Goal: Transaction & Acquisition: Book appointment/travel/reservation

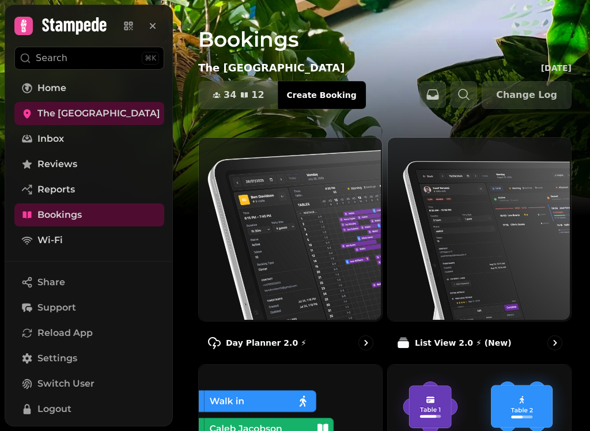
click at [277, 273] on img at bounding box center [289, 228] width 183 height 183
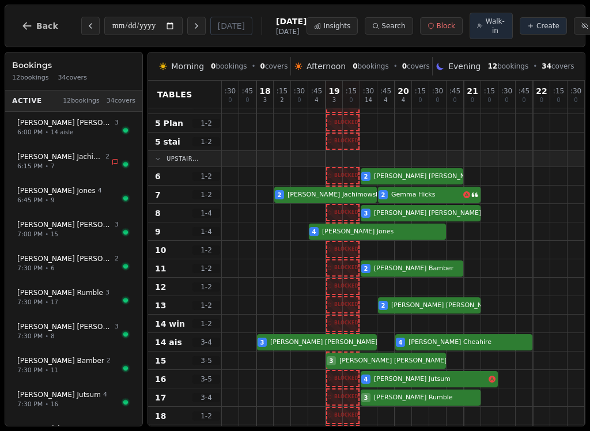
scroll to position [87, 0]
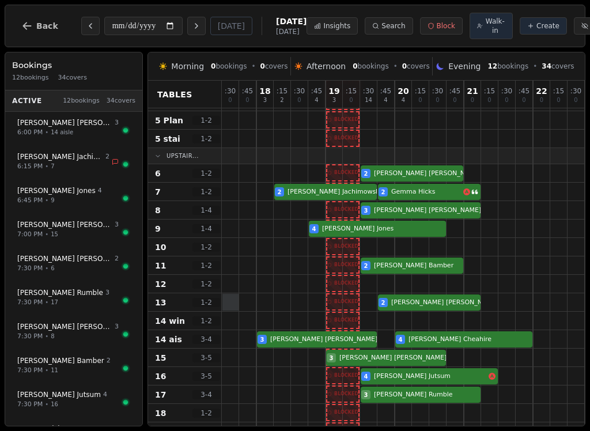
click at [229, 311] on div at bounding box center [231, 302] width 17 height 17
click at [520, 35] on button "Create" at bounding box center [543, 25] width 47 height 17
select select "****"
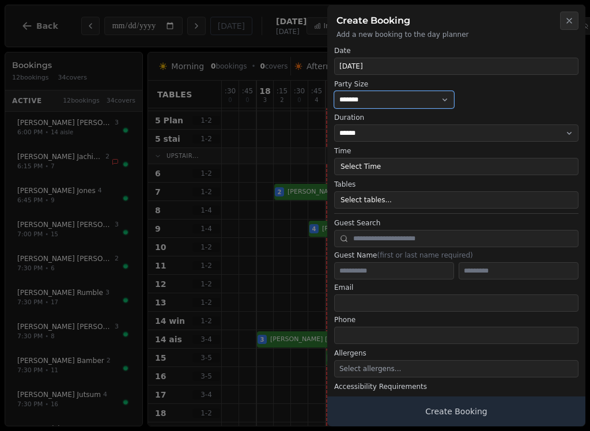
click at [392, 92] on select "* ***** * ****** * ****** * ****** * ****** * ****** * ****** * ****** * ******…" at bounding box center [394, 99] width 120 height 17
select select "*"
click at [380, 173] on button "Select Time" at bounding box center [456, 166] width 244 height 17
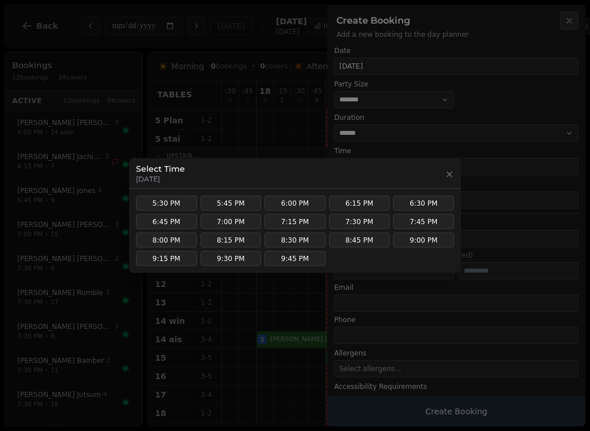
click at [154, 197] on button "5:30 PM" at bounding box center [166, 203] width 61 height 15
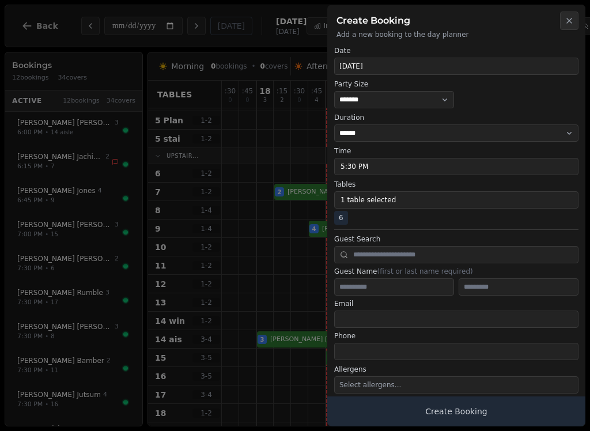
scroll to position [35, 0]
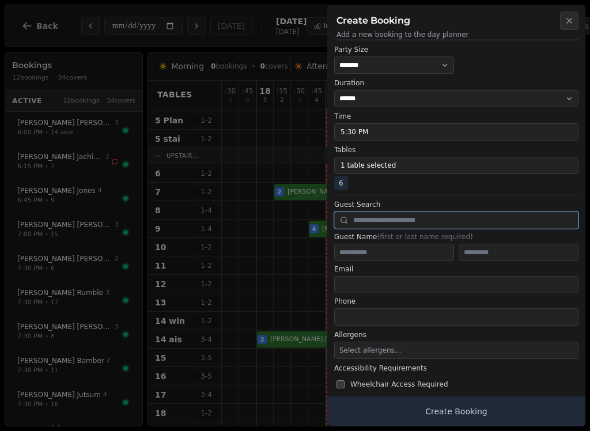
click at [404, 222] on input "text" at bounding box center [456, 220] width 244 height 17
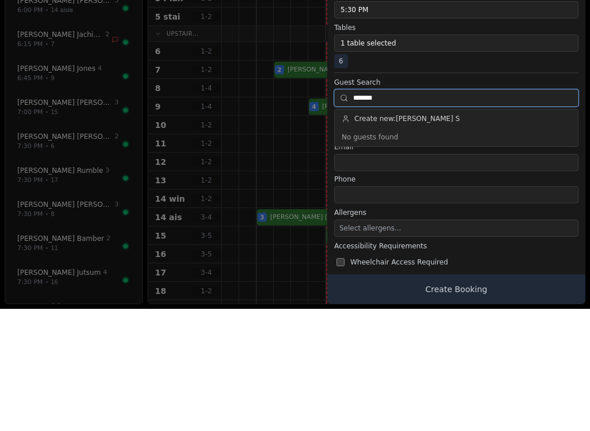
type input "*******"
click at [359, 342] on button "Select allergens..." at bounding box center [456, 350] width 244 height 17
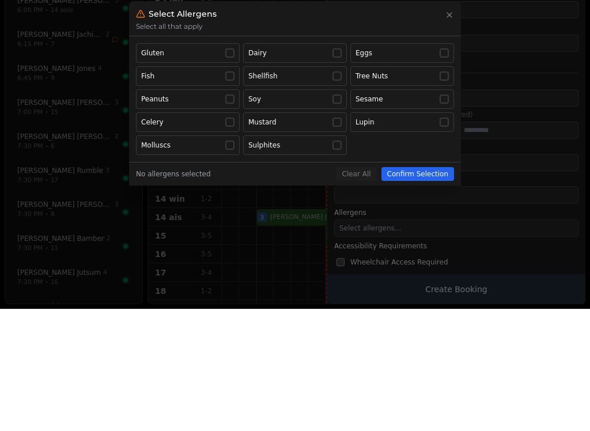
click at [435, 159] on div "Gluten Dairy Eggs Fish Shellfish Tree Nuts Peanuts Soy Sesame Celery Mustard Lu…" at bounding box center [295, 222] width 332 height 126
click at [452, 123] on h2 "Select Allergens Select all that apply" at bounding box center [295, 140] width 332 height 35
click at [450, 165] on button "Eggs" at bounding box center [402, 175] width 104 height 20
click at [354, 296] on div at bounding box center [295, 215] width 590 height 431
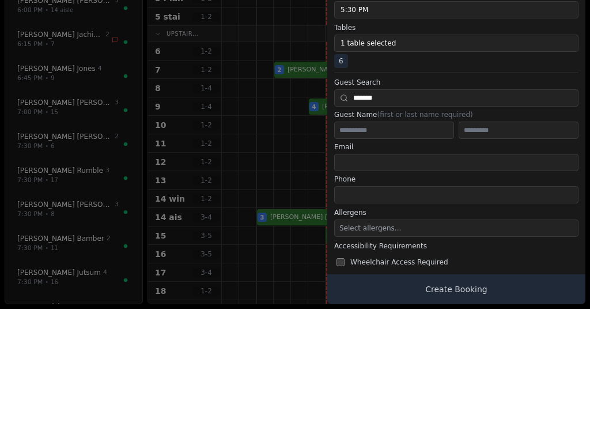
click at [352, 346] on span "Select allergens..." at bounding box center [371, 350] width 62 height 8
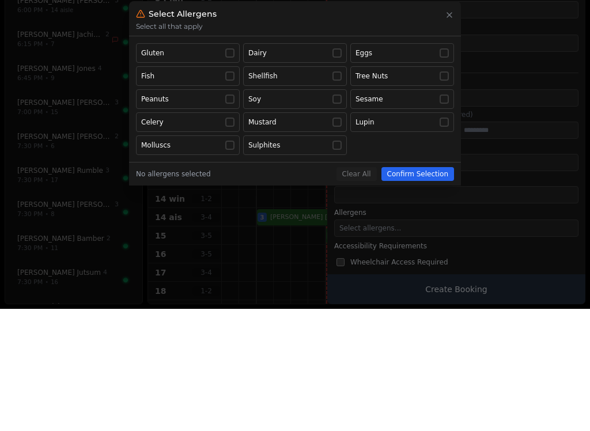
click at [444, 165] on button "Eggs" at bounding box center [402, 175] width 104 height 20
click at [443, 159] on div "Gluten Dairy Eggs Fish Shellfish Tree Nuts Peanuts Soy Sesame Celery Mustard Lu…" at bounding box center [295, 222] width 332 height 126
click at [456, 123] on h2 "Select Allergens Select all that apply" at bounding box center [295, 140] width 332 height 35
click at [183, 82] on div at bounding box center [295, 215] width 590 height 431
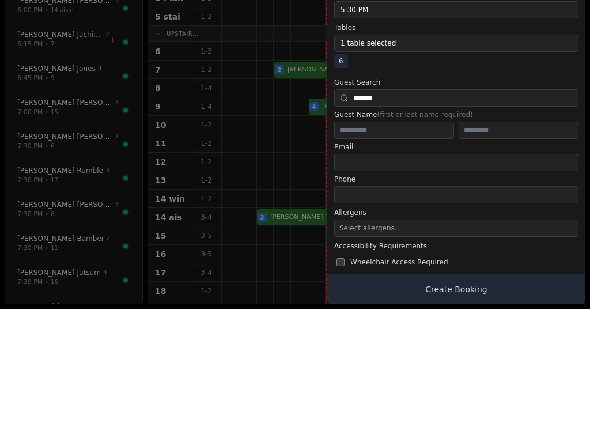
click at [372, 346] on span "Select allergens..." at bounding box center [371, 350] width 62 height 8
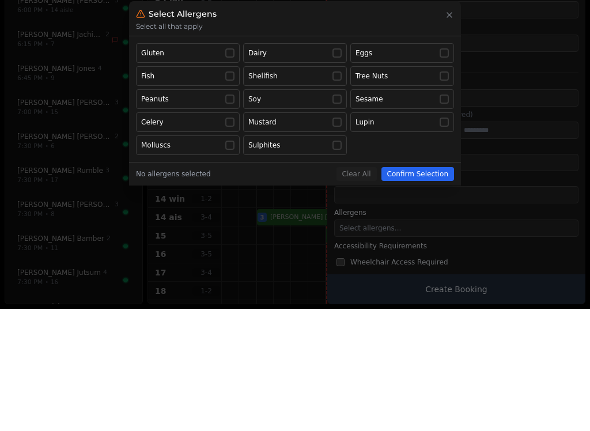
click at [363, 300] on div at bounding box center [295, 215] width 590 height 431
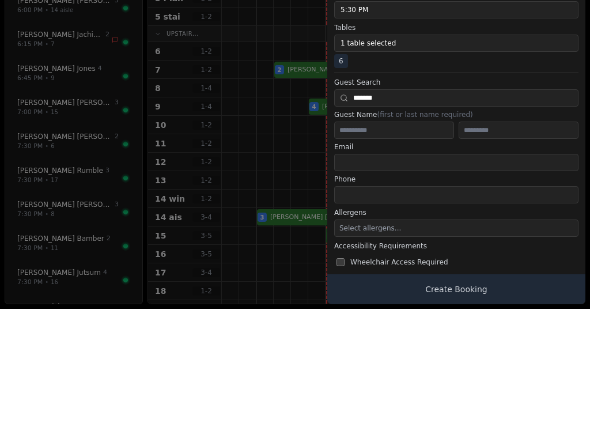
click at [371, 342] on button "Select allergens..." at bounding box center [456, 350] width 244 height 17
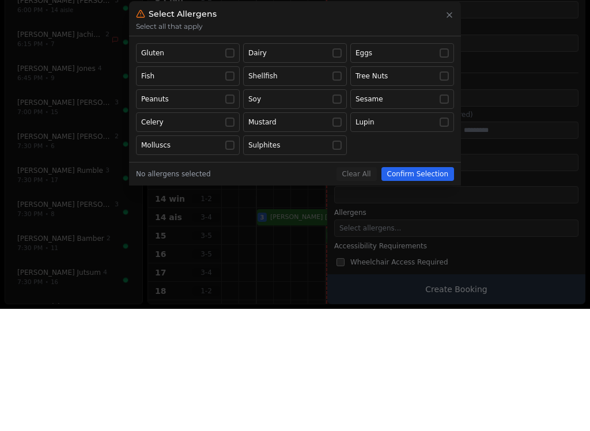
click at [408, 303] on div at bounding box center [295, 215] width 590 height 431
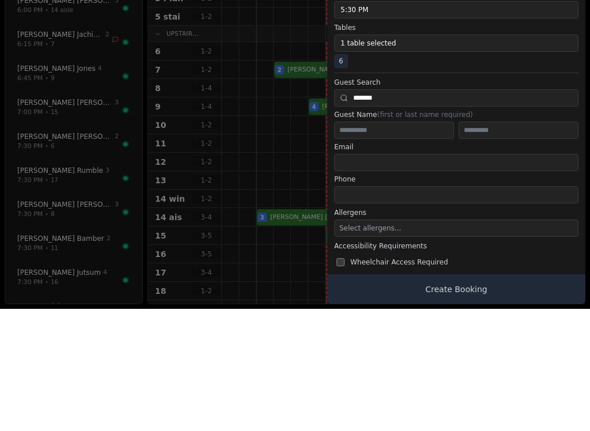
click at [373, 346] on span "Select allergens..." at bounding box center [371, 350] width 62 height 8
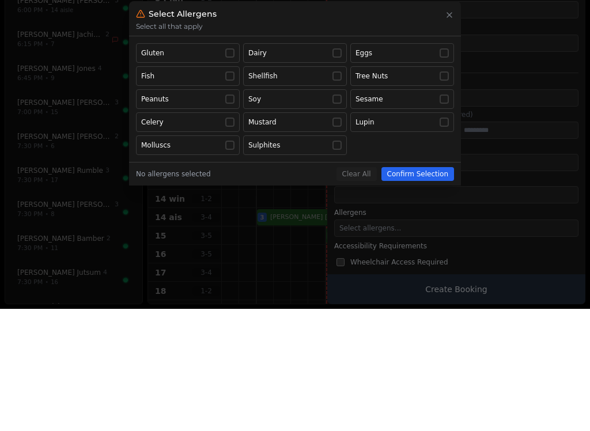
click at [356, 290] on div at bounding box center [295, 215] width 590 height 431
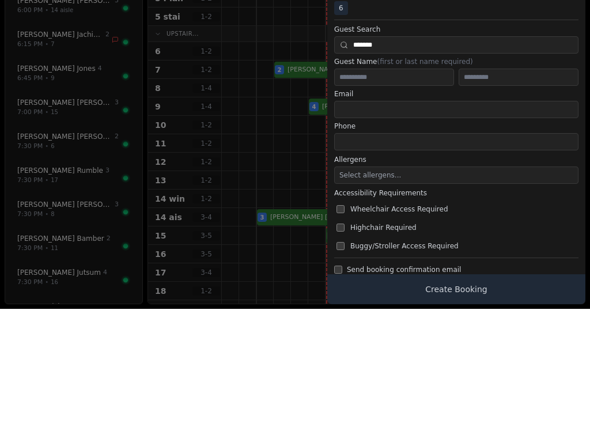
scroll to position [96, 0]
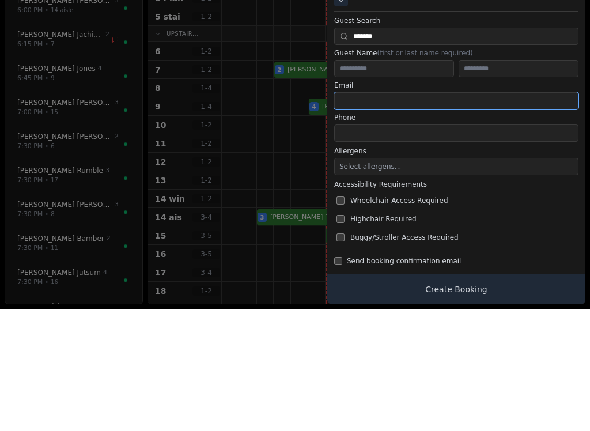
click at [362, 214] on input "email" at bounding box center [456, 222] width 244 height 17
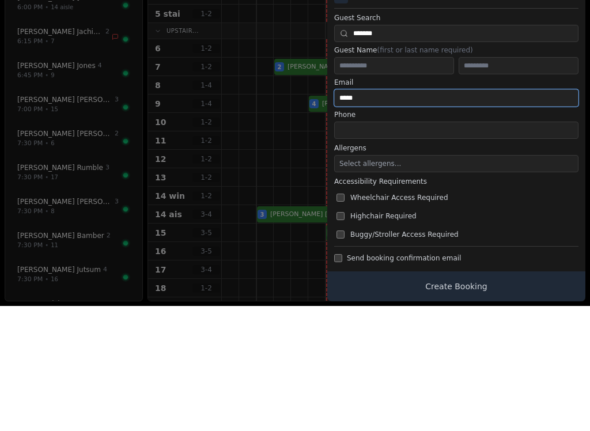
type input "*****"
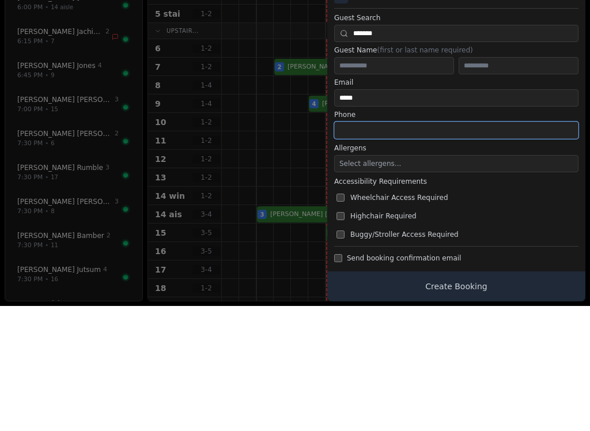
click at [379, 247] on input "tel" at bounding box center [456, 255] width 244 height 17
type input "**********"
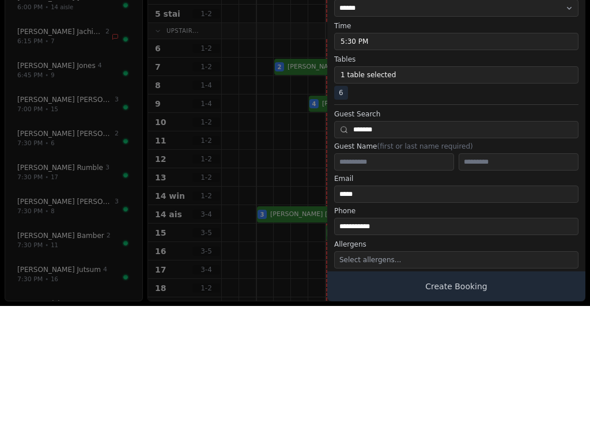
scroll to position [0, 0]
click at [425, 343] on input "**********" at bounding box center [456, 351] width 244 height 17
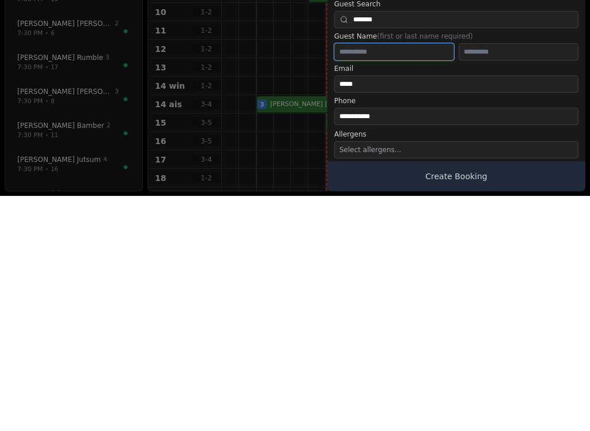
click at [427, 278] on input "text" at bounding box center [394, 286] width 120 height 17
type input "*****"
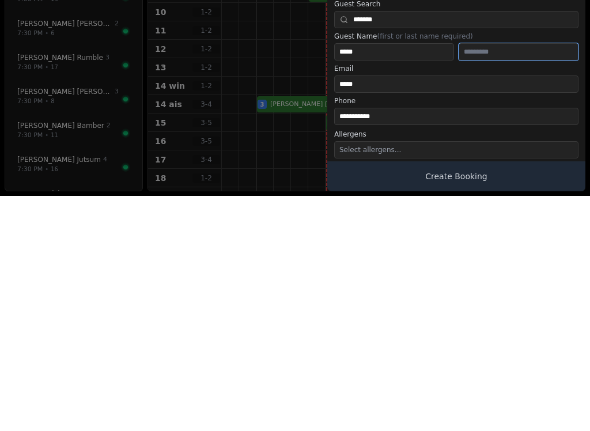
click at [527, 278] on input "text" at bounding box center [519, 286] width 120 height 17
type input "*"
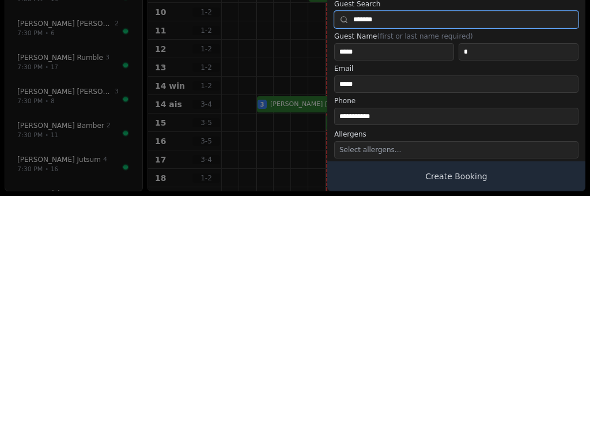
click at [487, 246] on input "*******" at bounding box center [456, 254] width 244 height 17
type input "*"
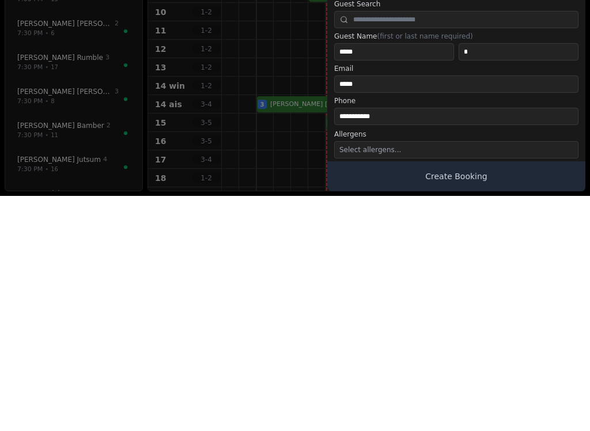
click at [517, 397] on button "Create Booking" at bounding box center [456, 412] width 258 height 30
type input "*"
click at [522, 397] on button "Create Booking" at bounding box center [456, 412] width 258 height 30
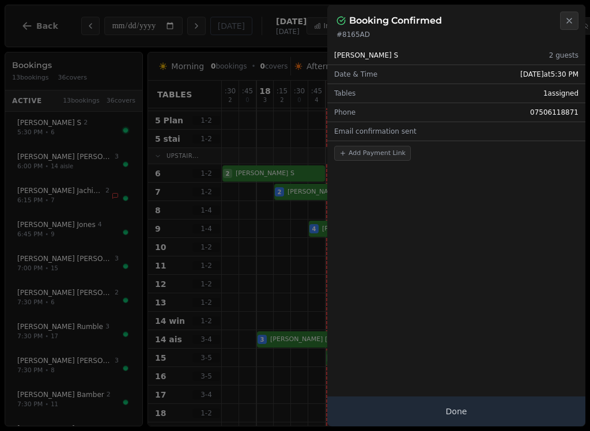
click at [518, 406] on button "Done" at bounding box center [456, 412] width 258 height 30
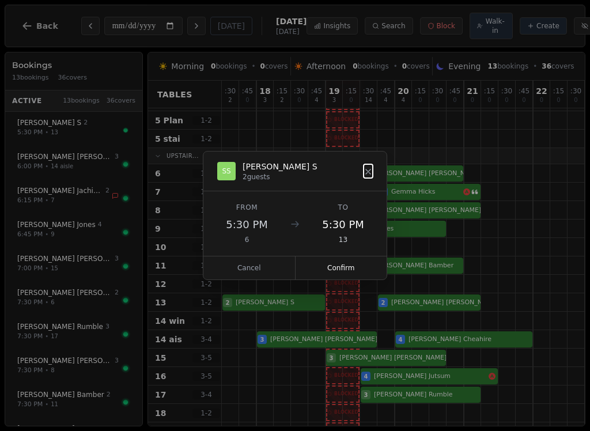
click at [353, 274] on button "Confirm" at bounding box center [342, 268] width 92 height 23
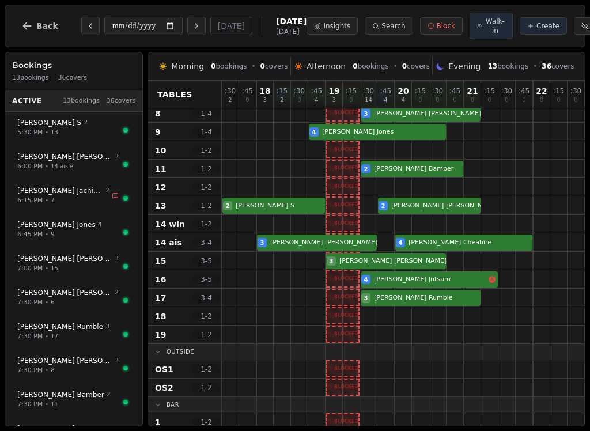
scroll to position [185, 0]
